Goal: Task Accomplishment & Management: Complete application form

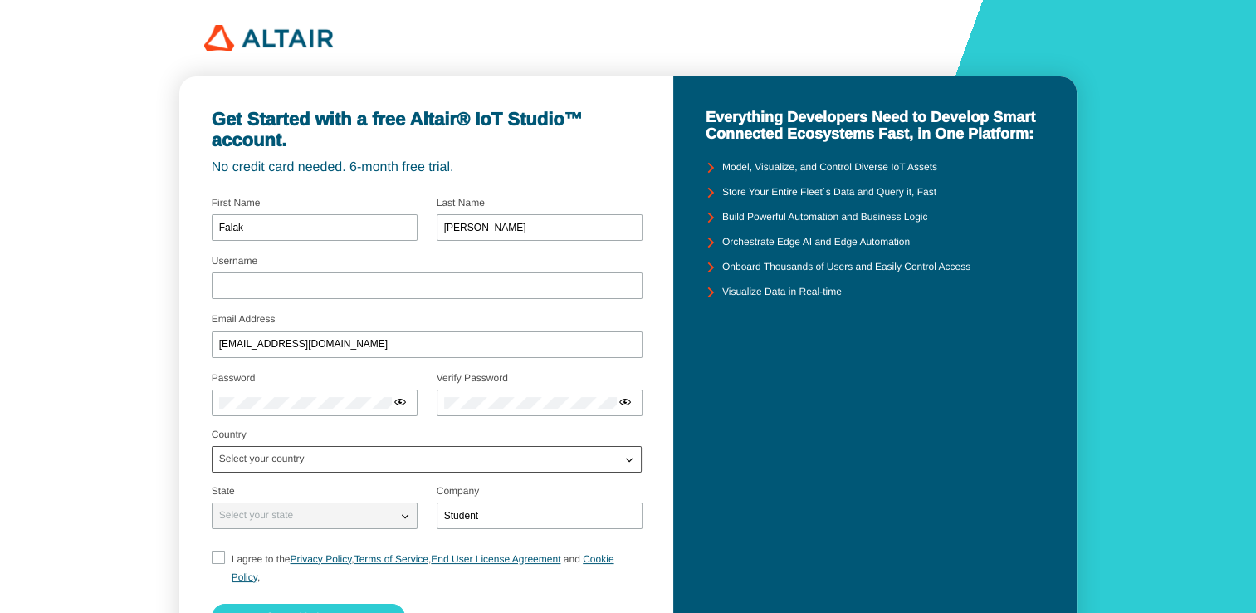
click at [469, 463] on div "Select your country" at bounding box center [417, 459] width 408 height 17
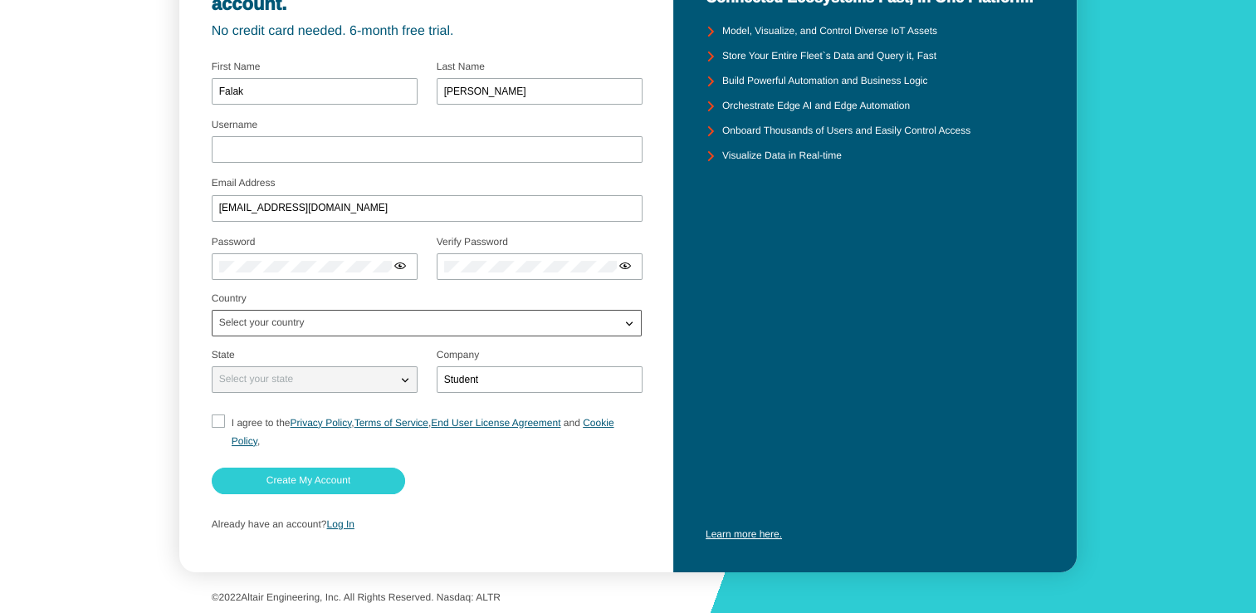
click at [344, 325] on div "Select your country" at bounding box center [417, 323] width 408 height 17
type input "india"
click at [276, 149] on input "Username" at bounding box center [427, 150] width 416 height 12
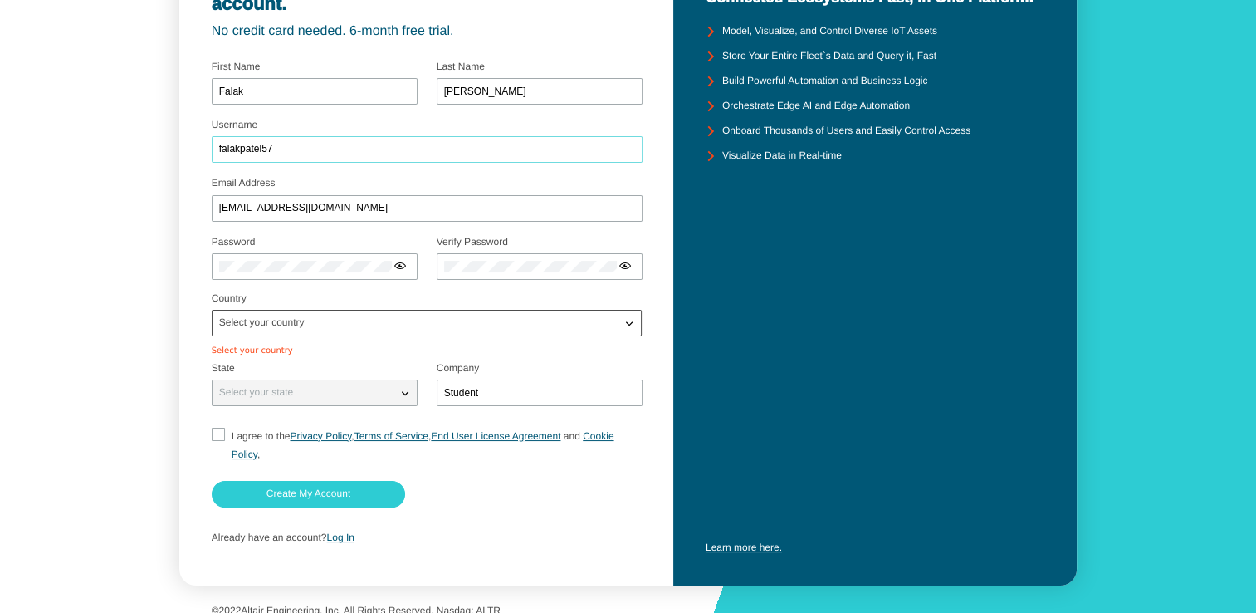
type input "falakpatel57"
click at [310, 319] on div "Select your country" at bounding box center [417, 323] width 408 height 17
click at [630, 323] on iron-icon at bounding box center [629, 323] width 17 height 17
click at [628, 322] on iron-icon at bounding box center [629, 323] width 17 height 17
click at [244, 383] on p "[GEOGRAPHIC_DATA]" at bounding box center [427, 378] width 428 height 17
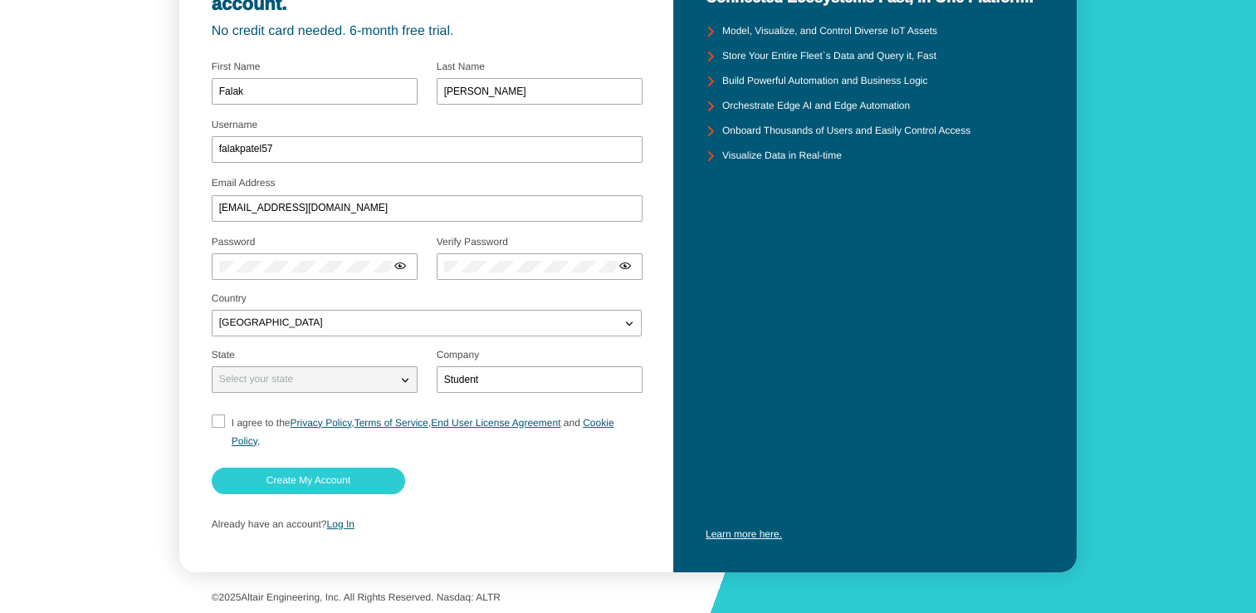
click at [407, 377] on iron-icon at bounding box center [405, 379] width 17 height 17
click at [408, 375] on iron-icon at bounding box center [405, 379] width 17 height 17
click at [400, 379] on iron-icon at bounding box center [405, 379] width 17 height 17
click at [520, 379] on input "Student" at bounding box center [539, 380] width 191 height 12
click at [325, 374] on div "Select your state" at bounding box center [305, 379] width 184 height 17
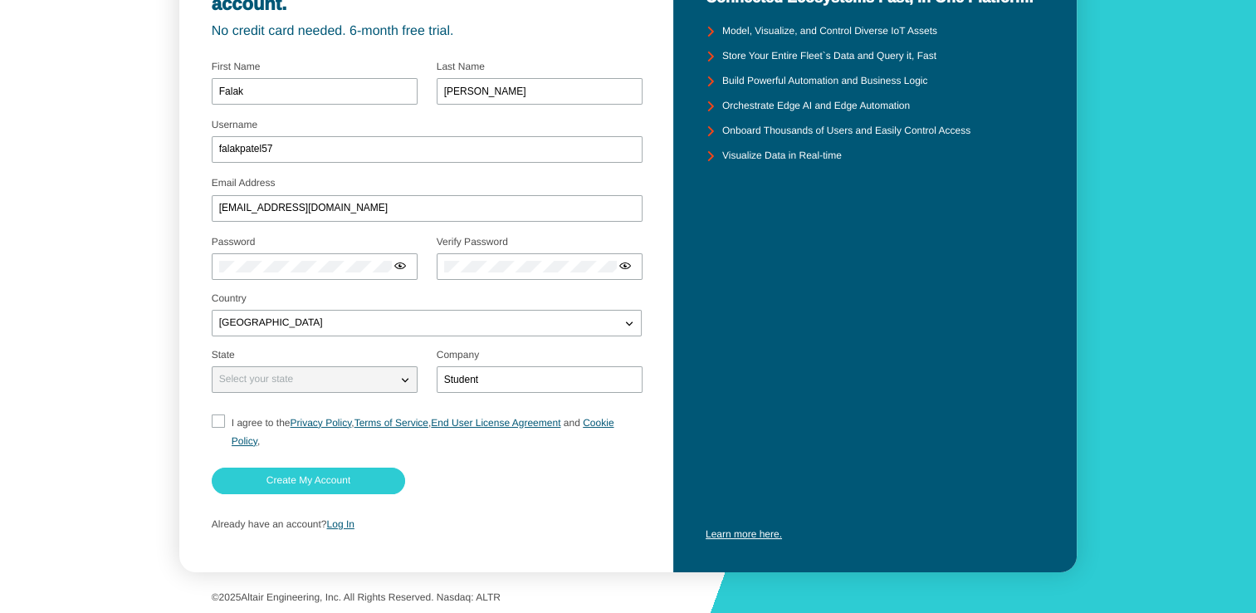
click at [406, 374] on iron-icon at bounding box center [405, 379] width 17 height 17
click at [402, 383] on iron-icon at bounding box center [405, 379] width 17 height 17
click at [403, 383] on iron-icon at bounding box center [405, 379] width 17 height 17
click at [404, 378] on iron-icon at bounding box center [405, 379] width 17 height 17
click at [213, 421] on input "I agree to the Privacy Policy , Terms of Service , End User License Agreement a…" at bounding box center [217, 432] width 11 height 36
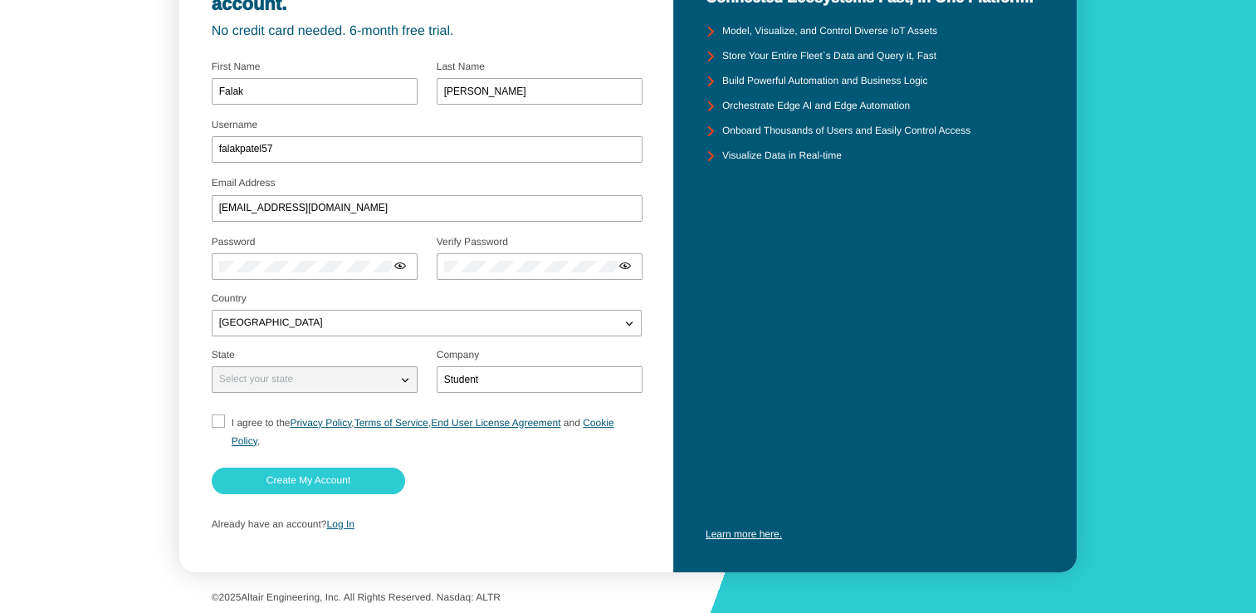
checkbox input "true"
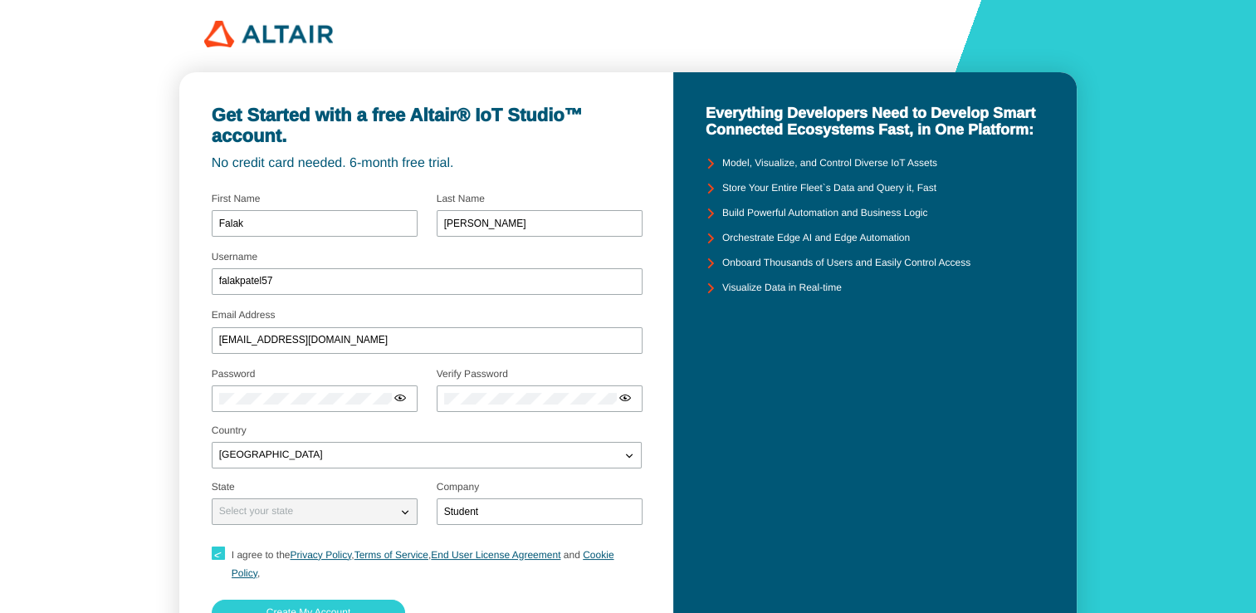
scroll to position [3, 0]
click at [402, 510] on iron-icon at bounding box center [405, 512] width 17 height 17
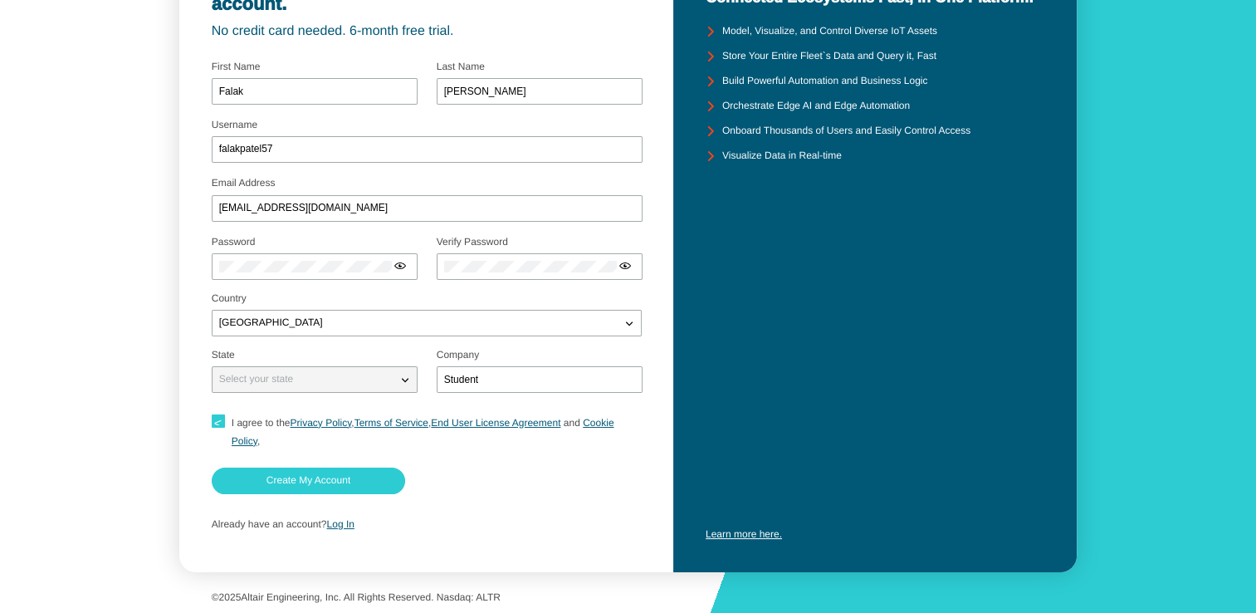
click at [408, 380] on iron-icon at bounding box center [405, 379] width 17 height 17
click at [407, 379] on iron-icon at bounding box center [405, 379] width 17 height 17
click at [401, 380] on iron-icon at bounding box center [405, 379] width 17 height 17
click at [405, 374] on iron-icon at bounding box center [405, 379] width 17 height 17
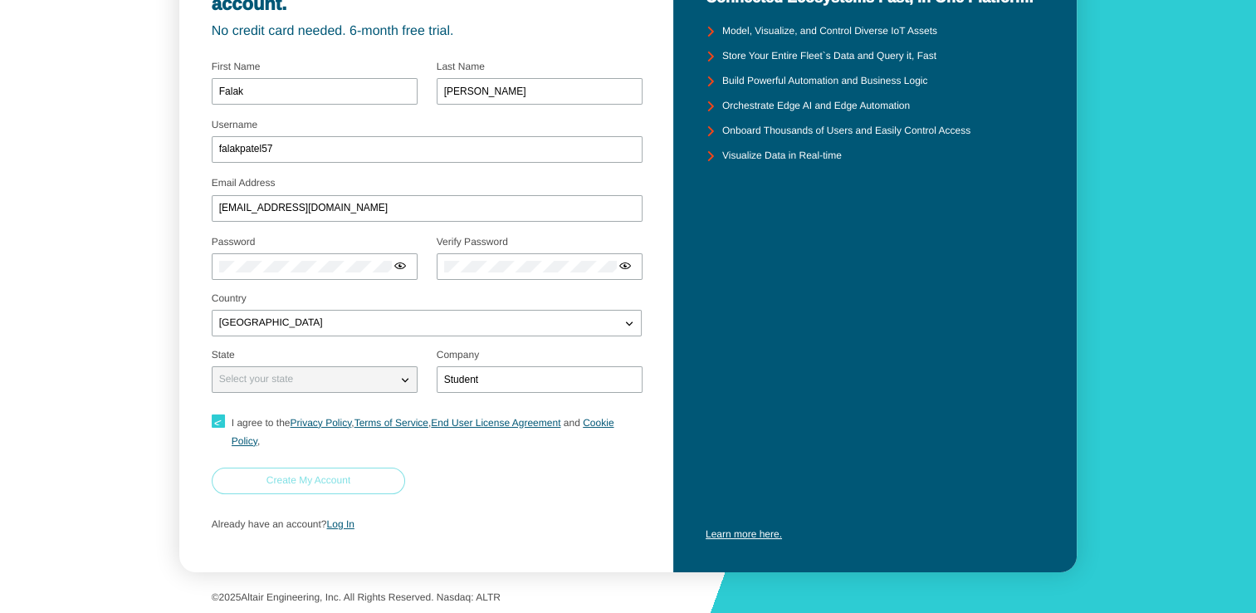
click at [0, 0] on slot "Create My Account" at bounding box center [0, 0] width 0 height 0
